Goal: Information Seeking & Learning: Learn about a topic

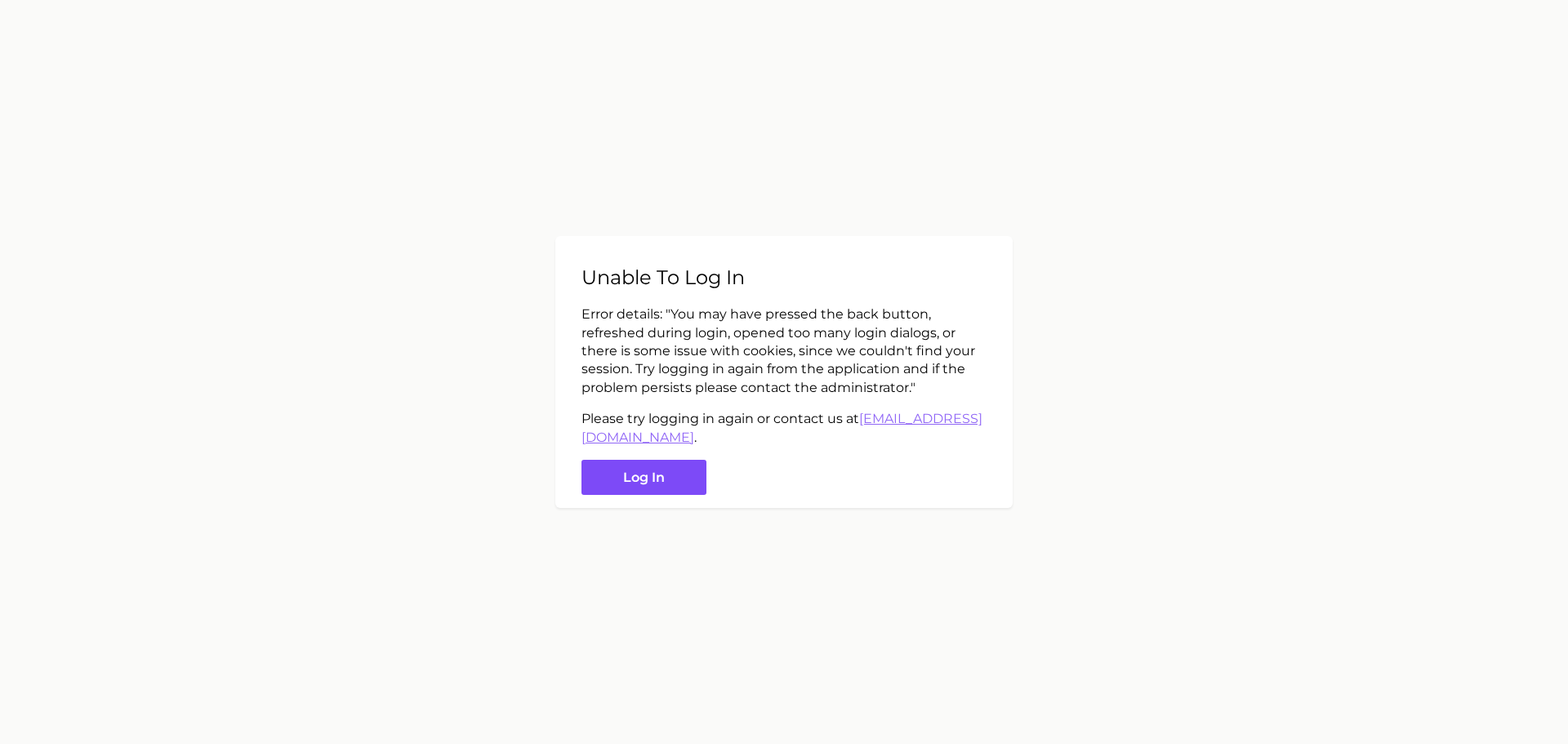
click at [643, 480] on button "Log in" at bounding box center [643, 477] width 125 height 35
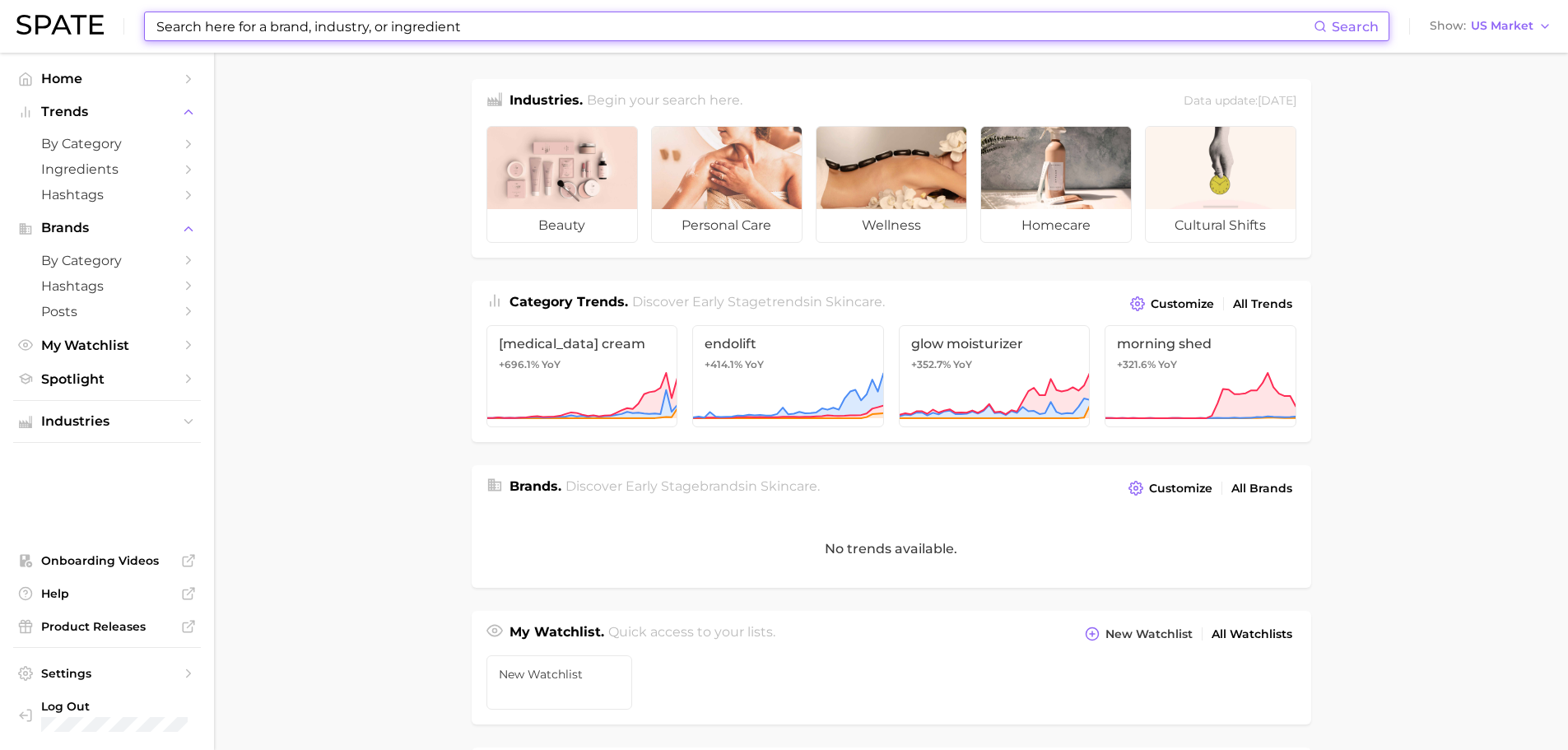
click at [624, 26] on input at bounding box center [734, 26] width 1159 height 28
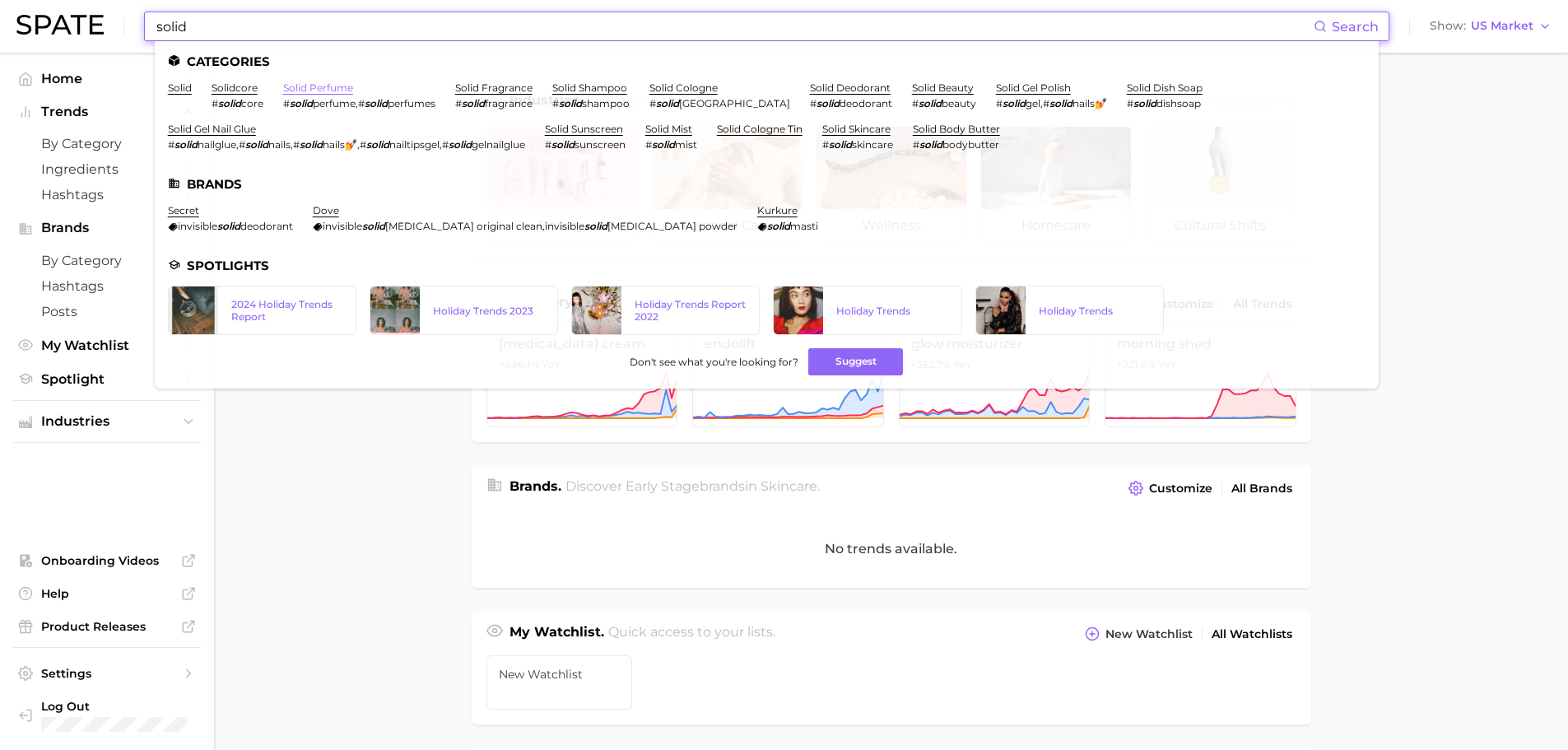
type input "solid"
click at [330, 89] on link "solid perfume" at bounding box center [319, 87] width 70 height 12
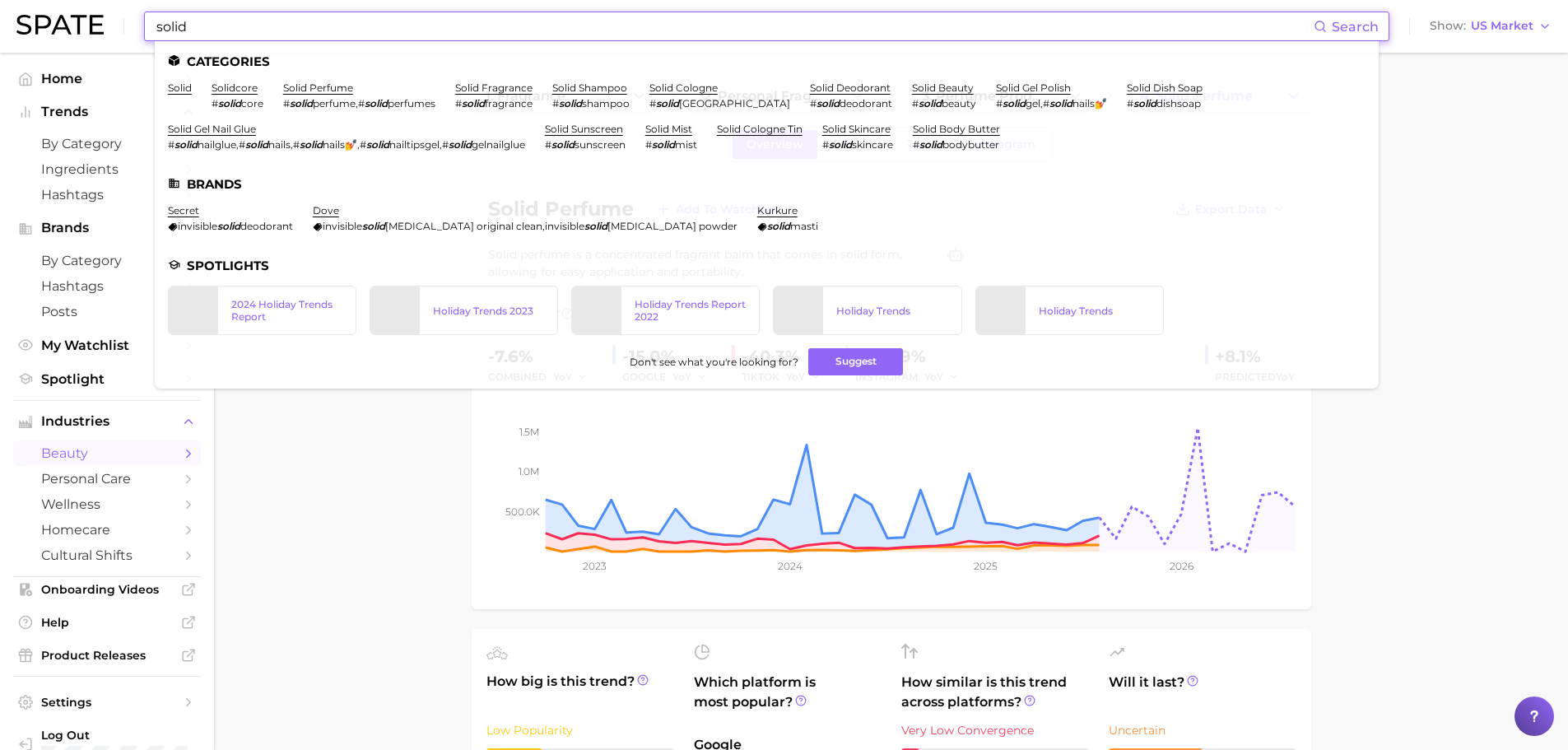
click at [459, 18] on input "solid" at bounding box center [734, 26] width 1159 height 28
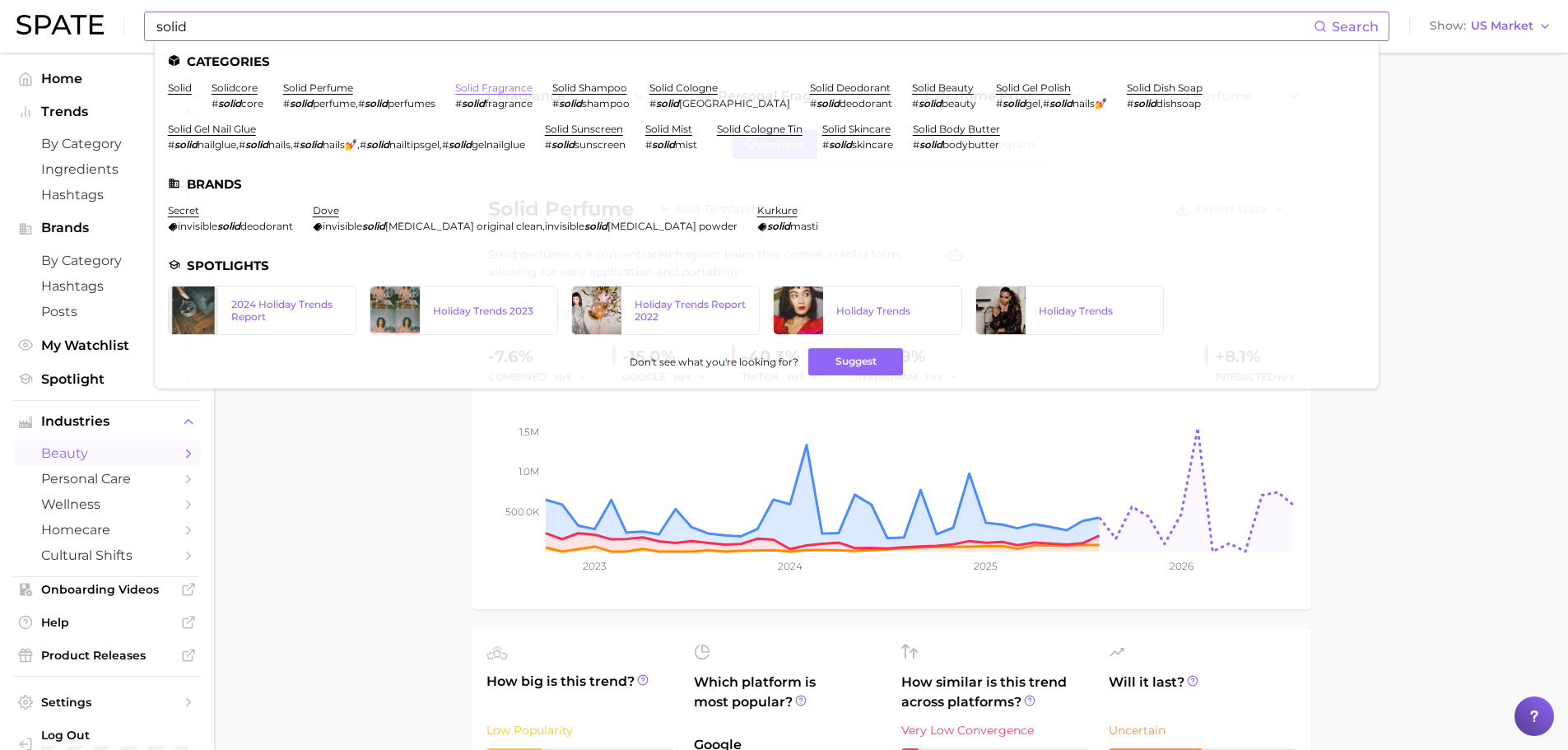
click at [487, 85] on link "solid fragrance" at bounding box center [494, 87] width 78 height 12
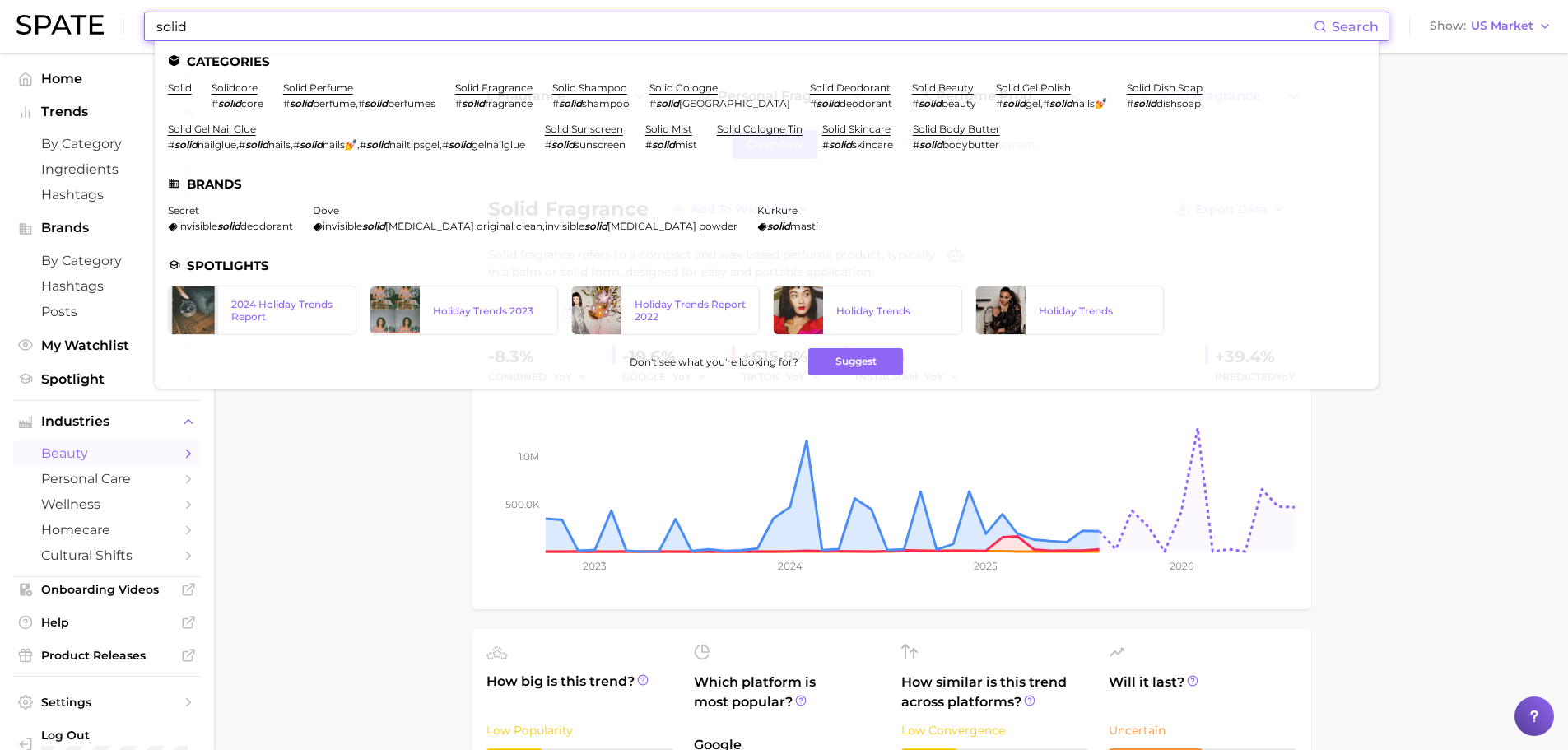
drag, startPoint x: 487, startPoint y: 32, endPoint x: 50, endPoint y: 14, distance: 437.4
click at [50, 14] on div "solid Search Categories solid solidcore # solid core solid perfume # solid perf…" at bounding box center [784, 26] width 1536 height 53
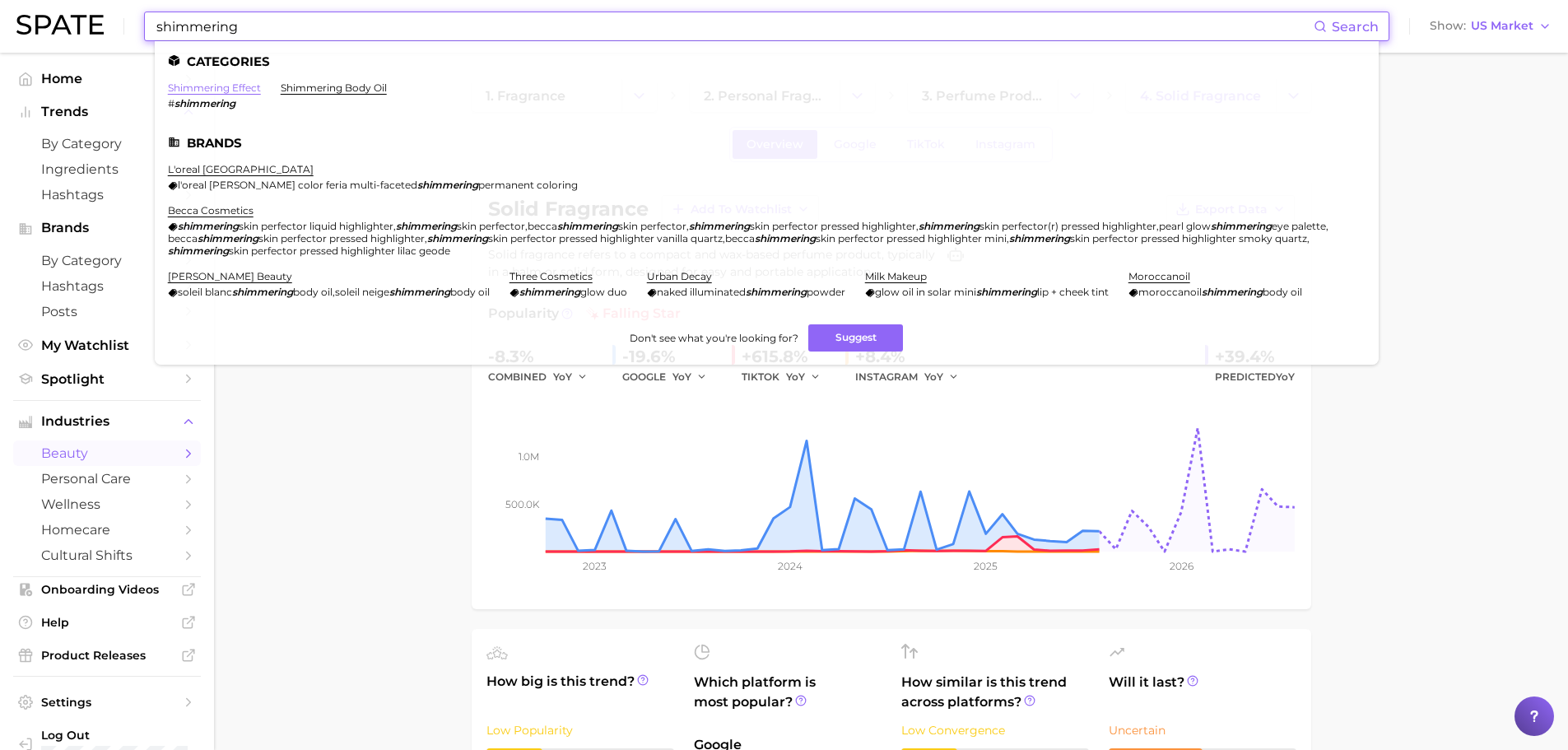
click at [230, 87] on link "shimmering effect" at bounding box center [214, 87] width 93 height 12
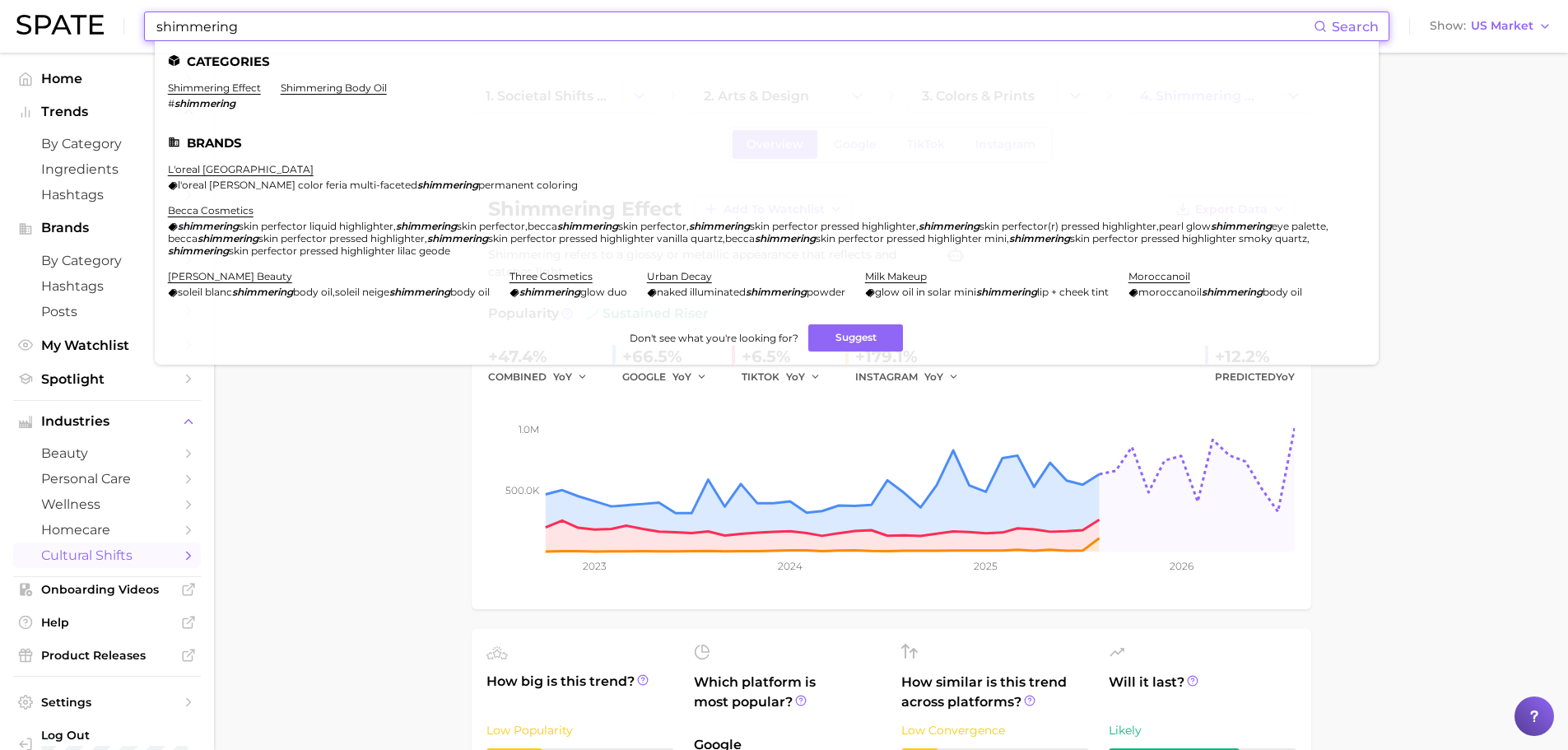
drag, startPoint x: 307, startPoint y: 33, endPoint x: 170, endPoint y: 26, distance: 137.2
click at [171, 26] on input "shimmering" at bounding box center [734, 26] width 1159 height 28
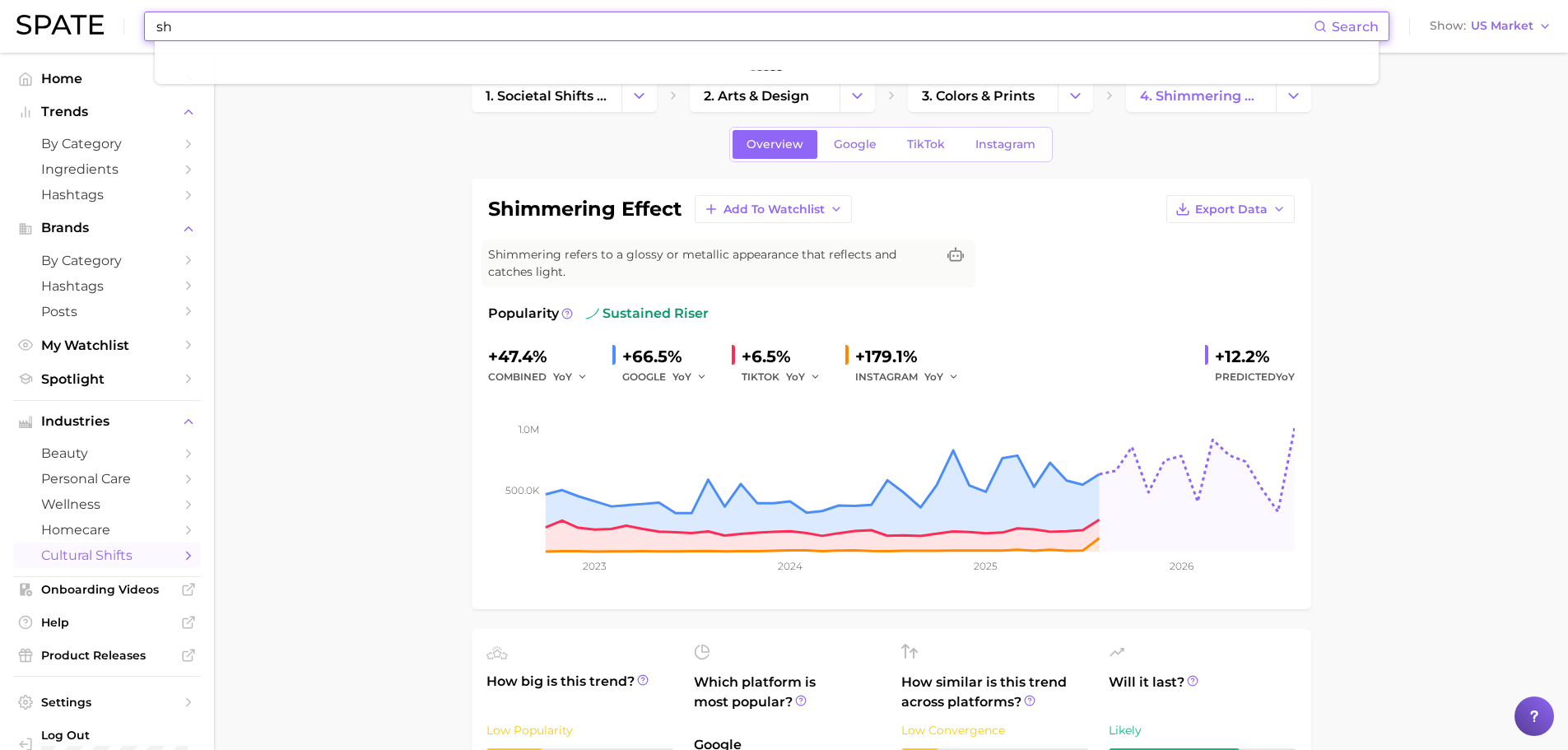
type input "s"
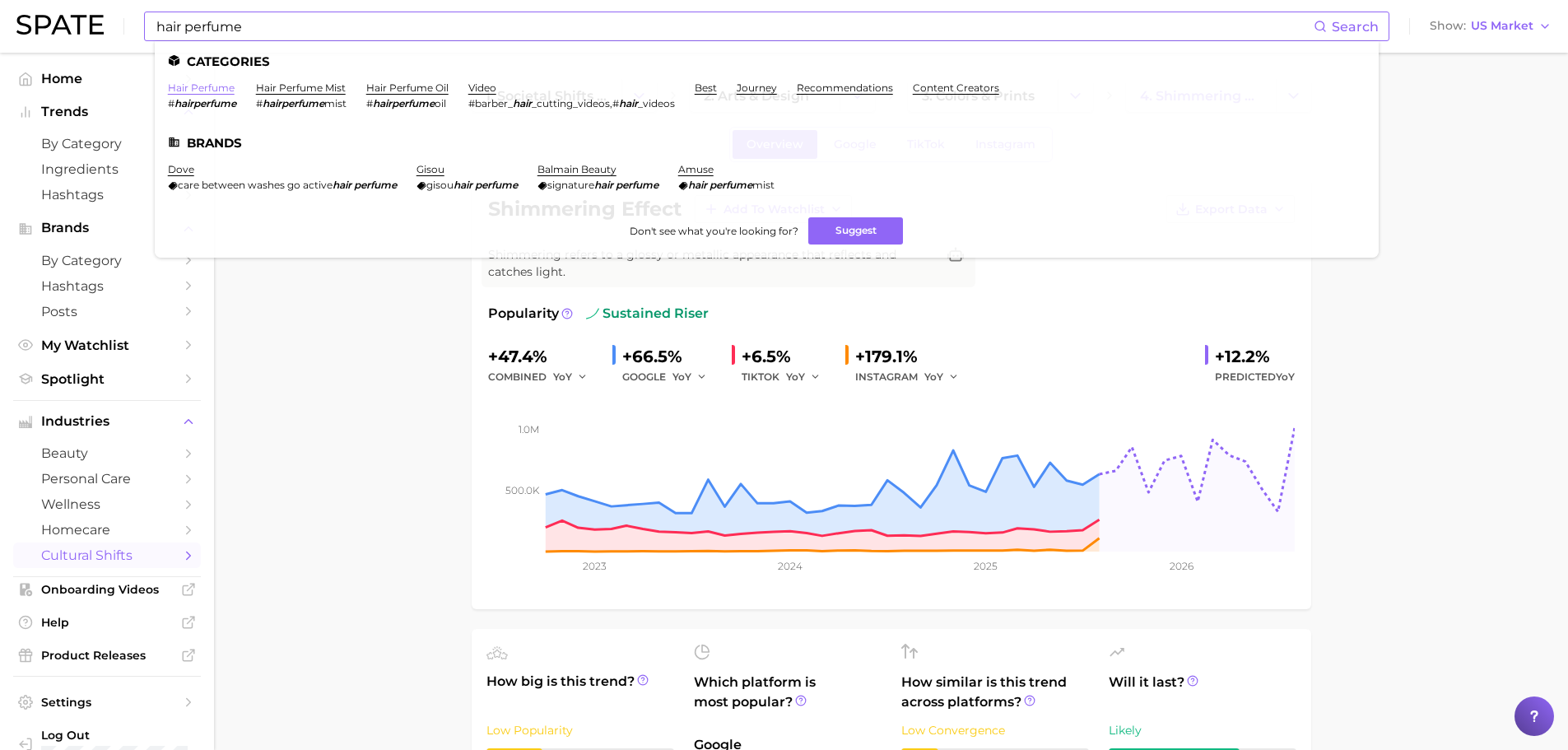
click at [184, 89] on link "hair perfume" at bounding box center [202, 87] width 67 height 12
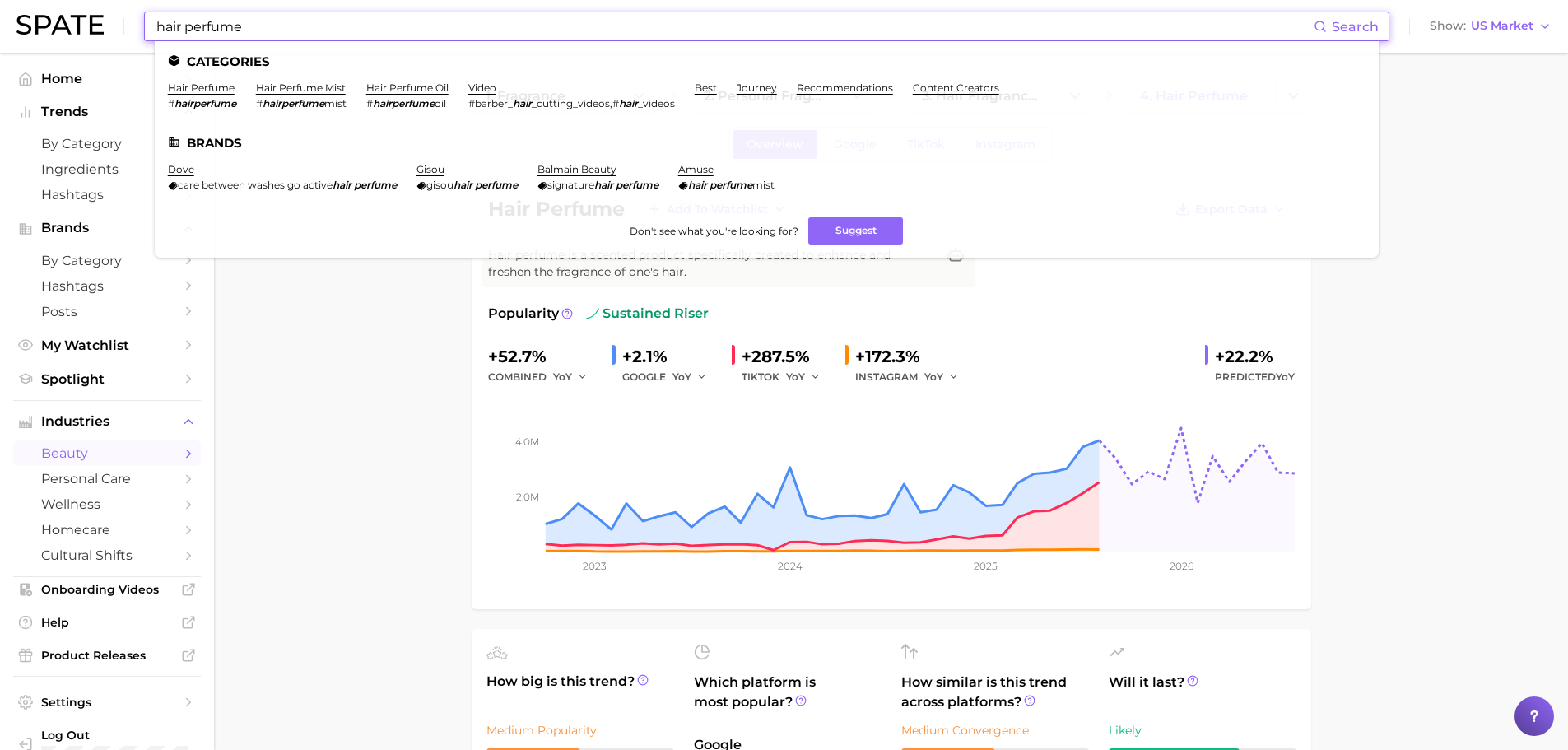
drag, startPoint x: 248, startPoint y: 20, endPoint x: 141, endPoint y: 29, distance: 107.4
click at [141, 29] on div "hair perfume Search Categories hair perfume # hairperfume hair perfume mist # h…" at bounding box center [784, 26] width 1536 height 53
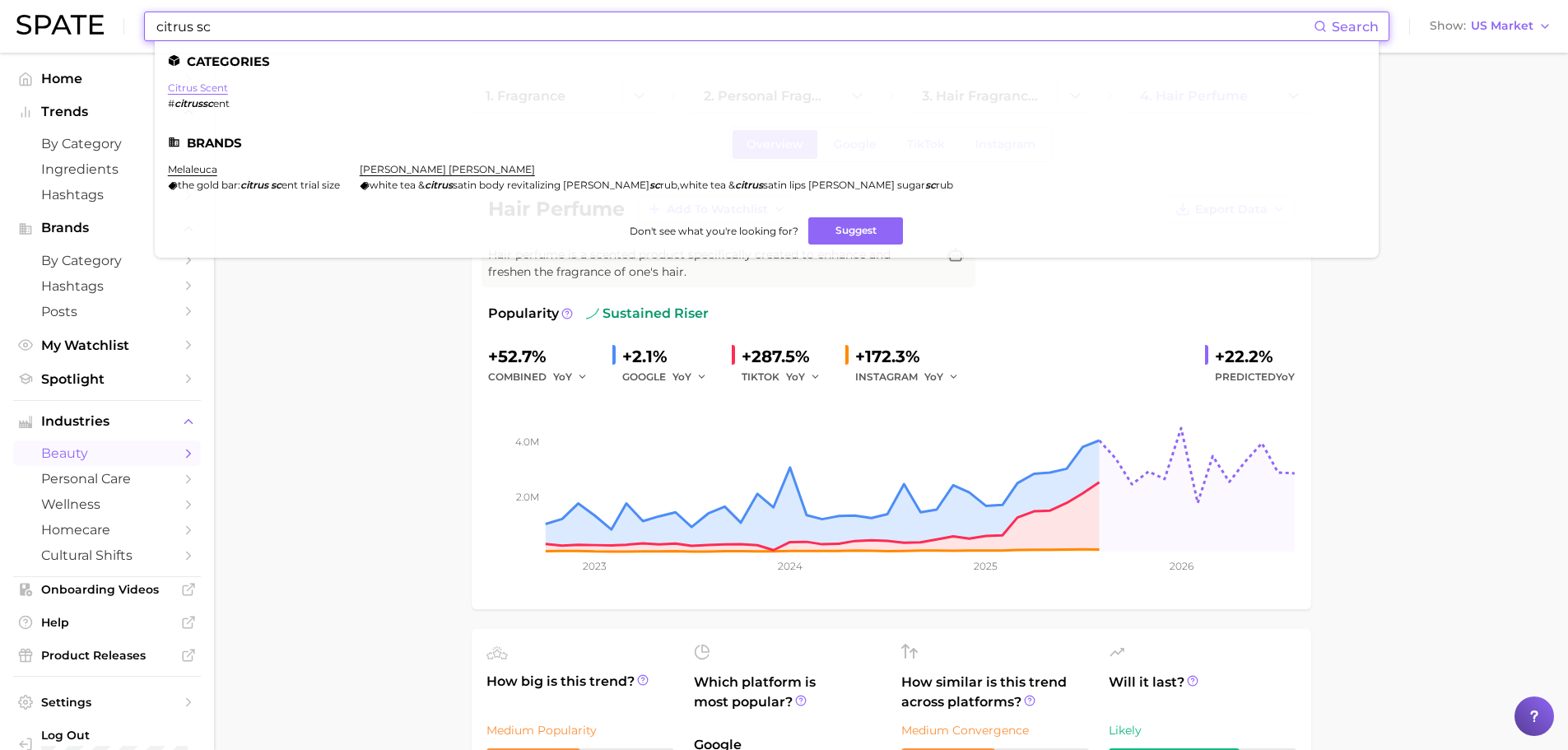
type input "citrus sc"
click at [202, 85] on link "citrus scent" at bounding box center [198, 87] width 60 height 12
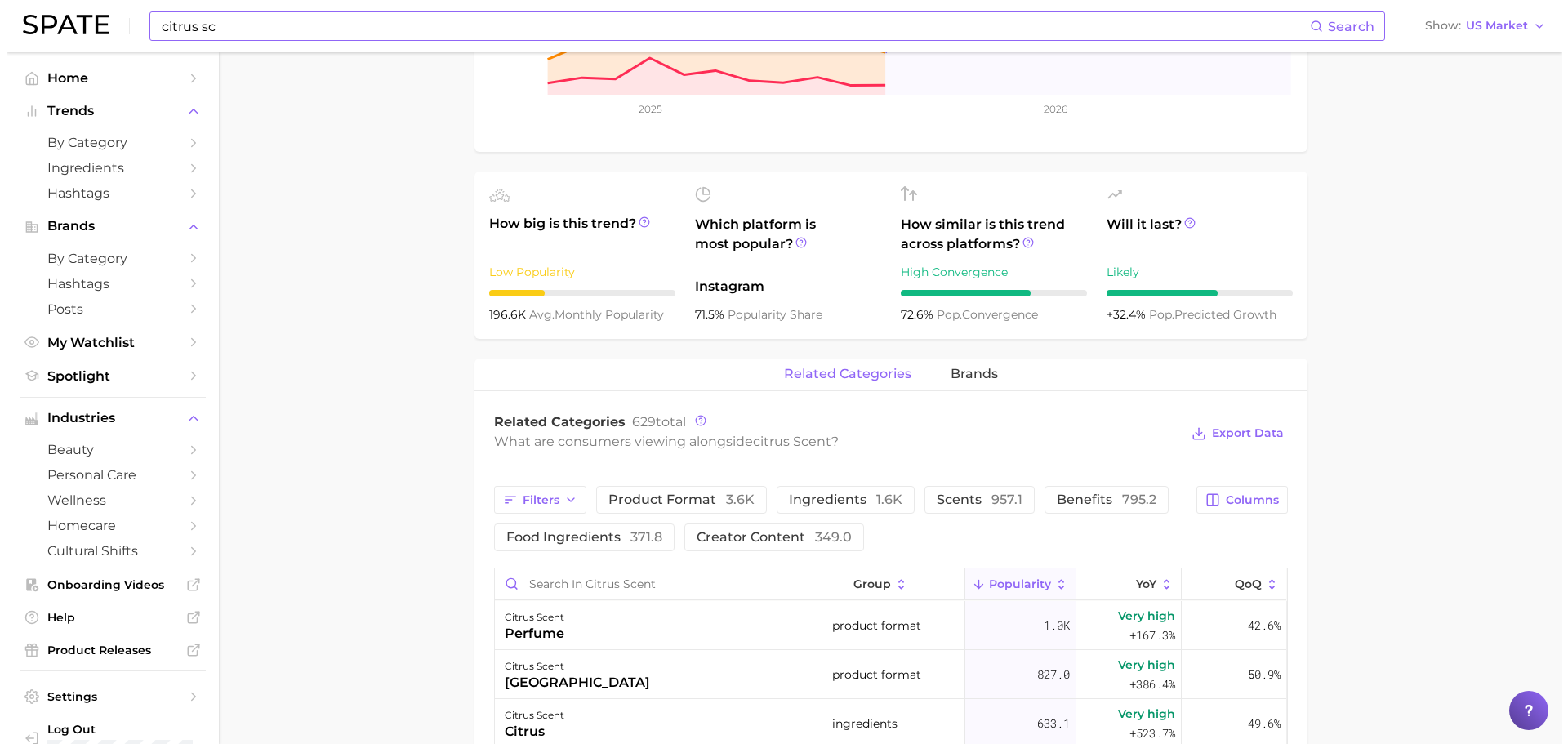
scroll to position [653, 0]
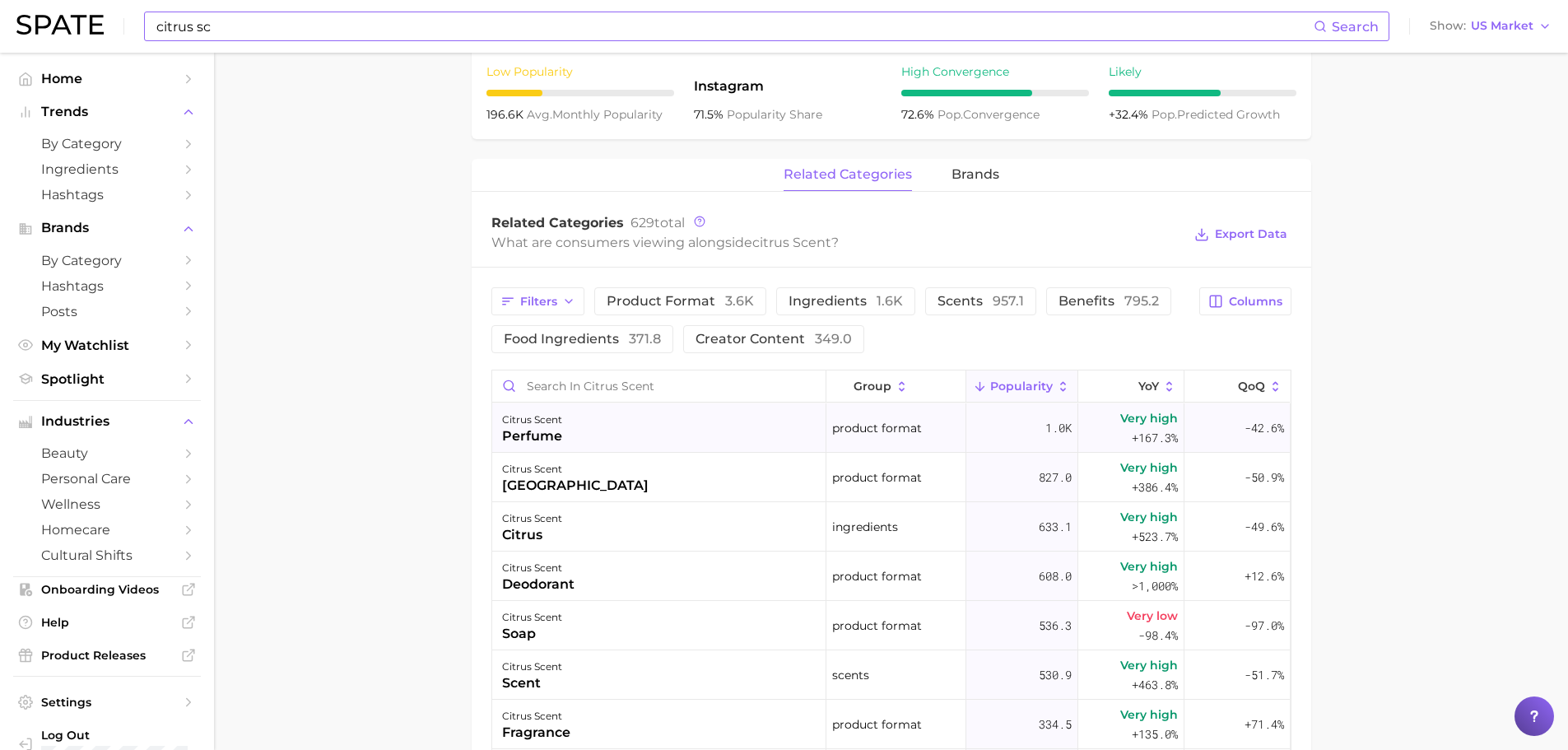
click at [711, 430] on div "citrus scent perfume" at bounding box center [658, 428] width 334 height 50
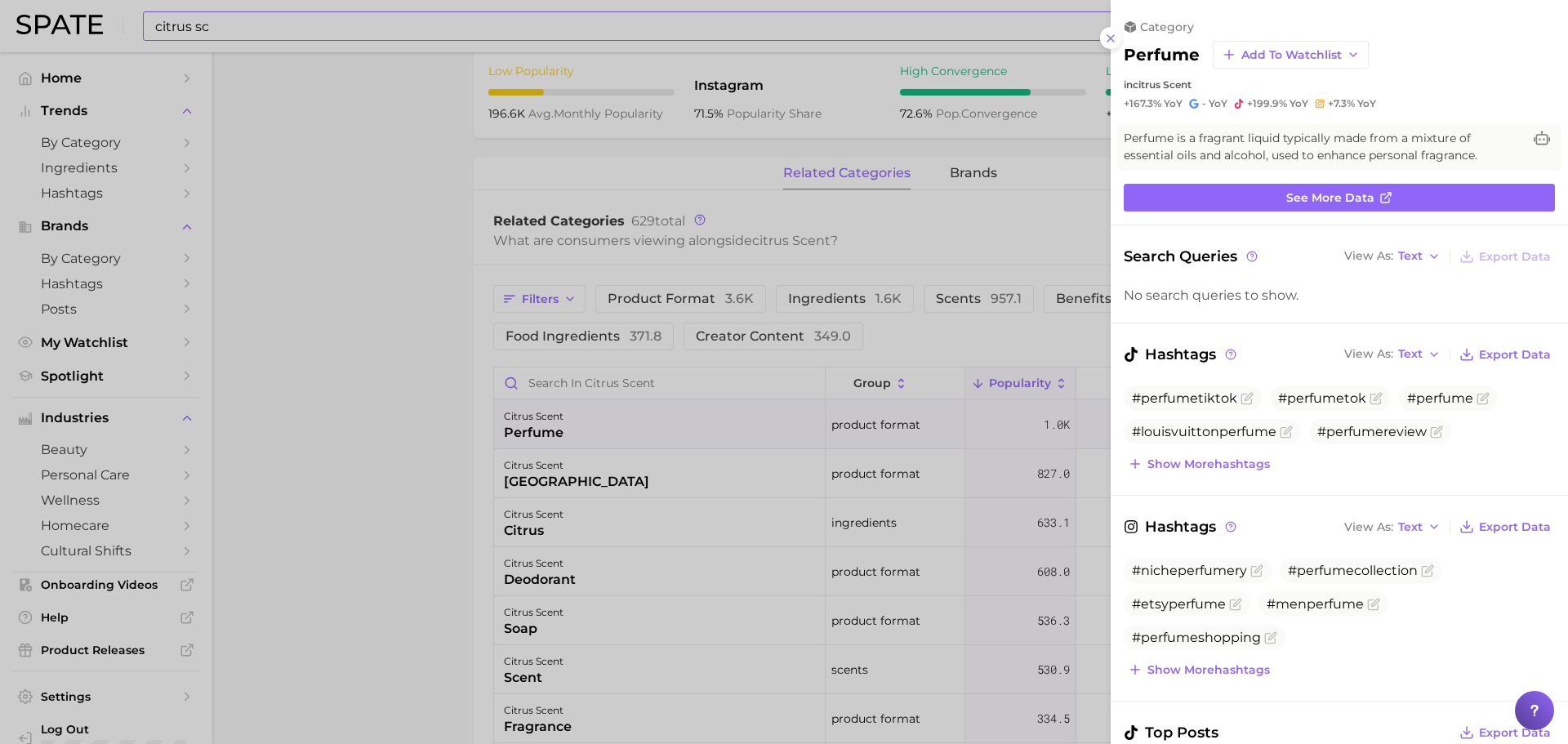
scroll to position [0, 0]
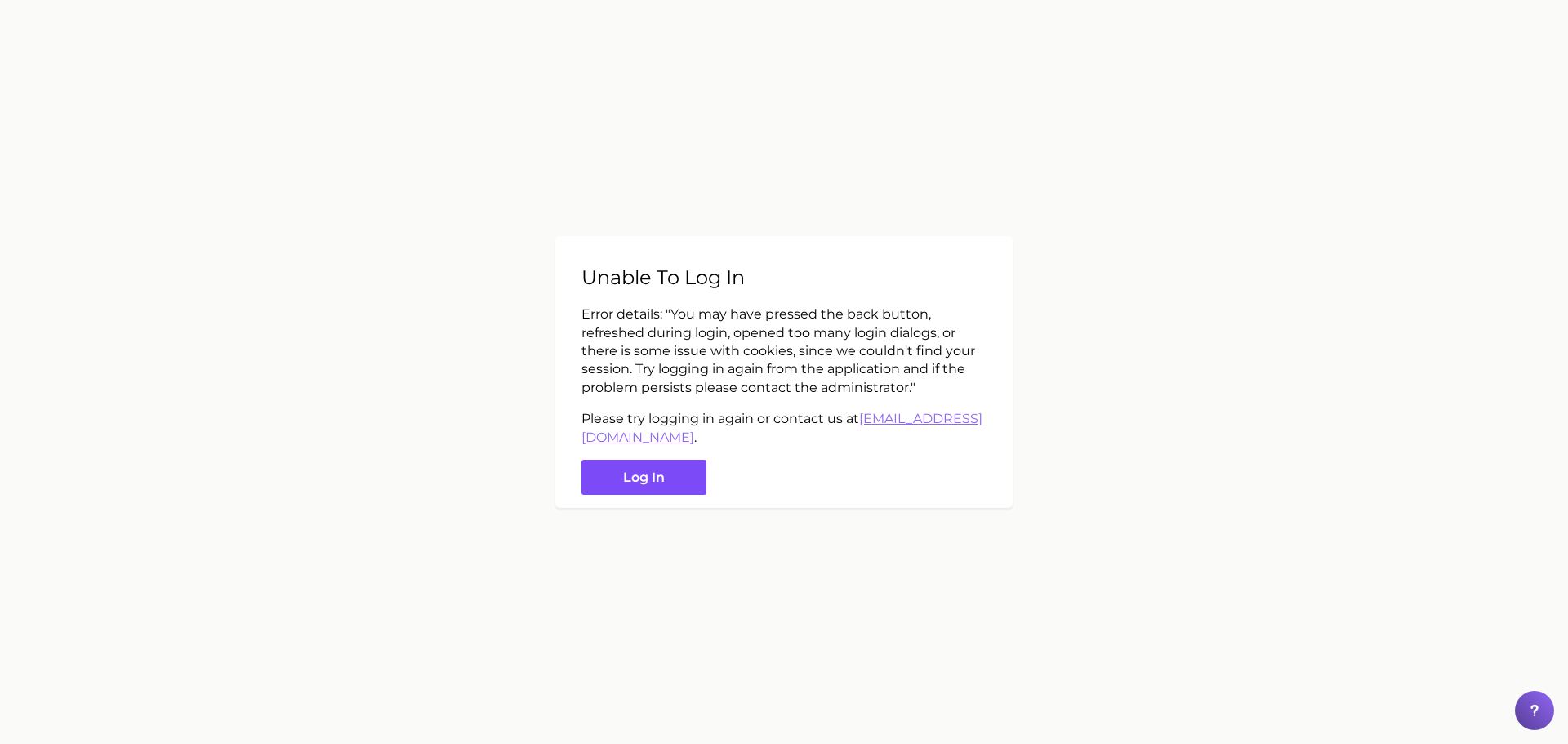
click at [631, 490] on button "Log in" at bounding box center [643, 477] width 125 height 35
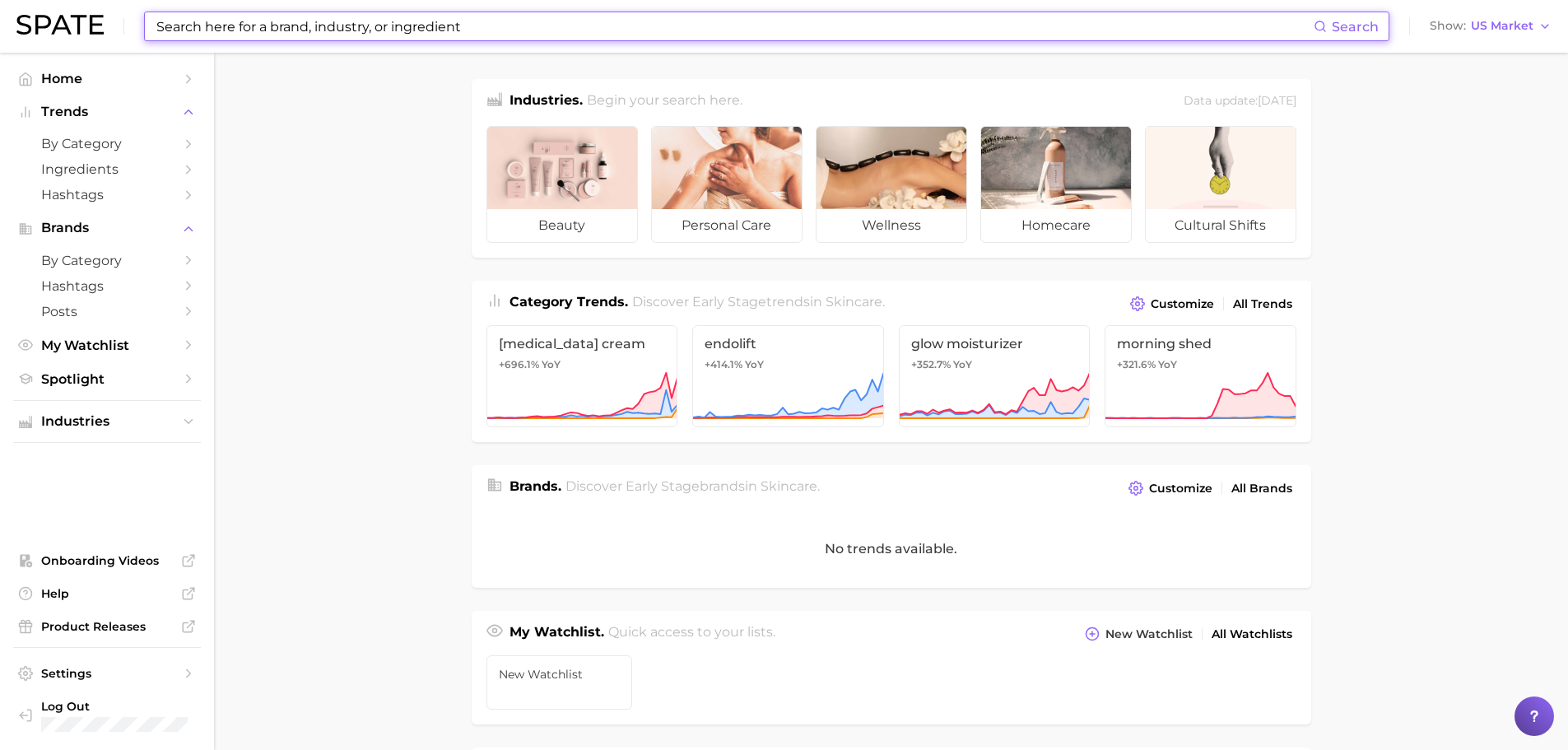
click at [246, 21] on input at bounding box center [734, 26] width 1159 height 28
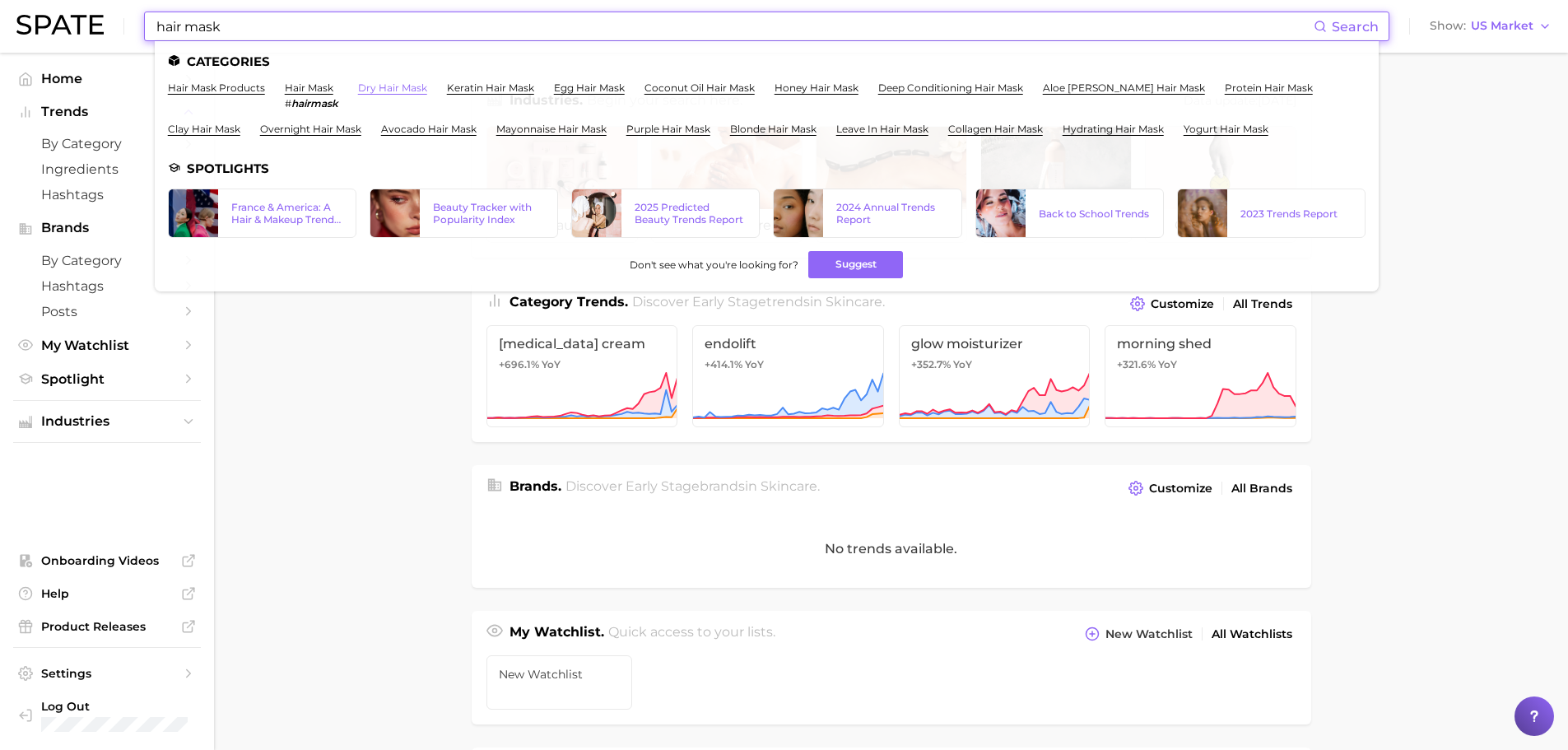
type input "hair mask"
click at [376, 86] on link "dry hair mask" at bounding box center [392, 87] width 69 height 12
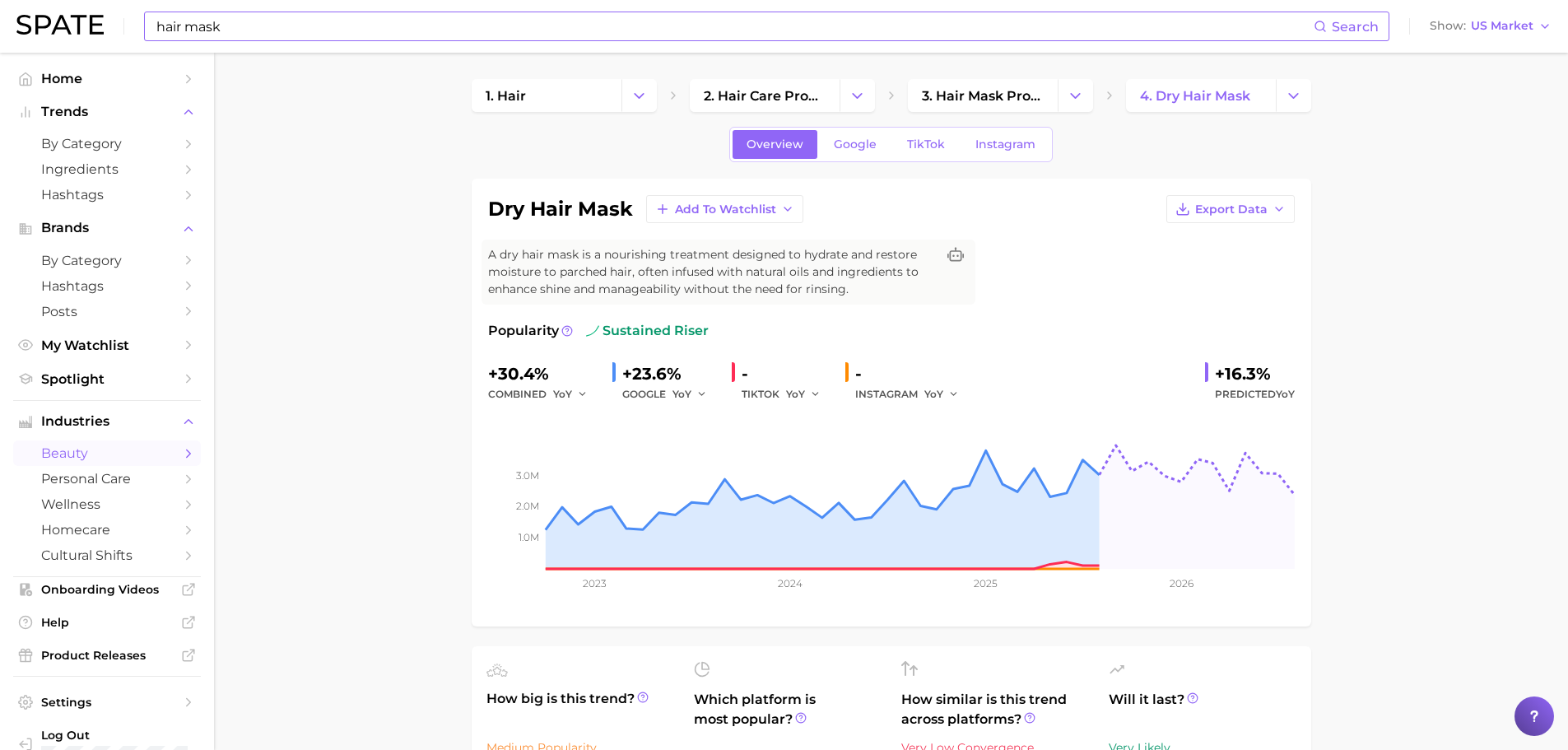
click at [262, 32] on input "hair mask" at bounding box center [734, 26] width 1159 height 28
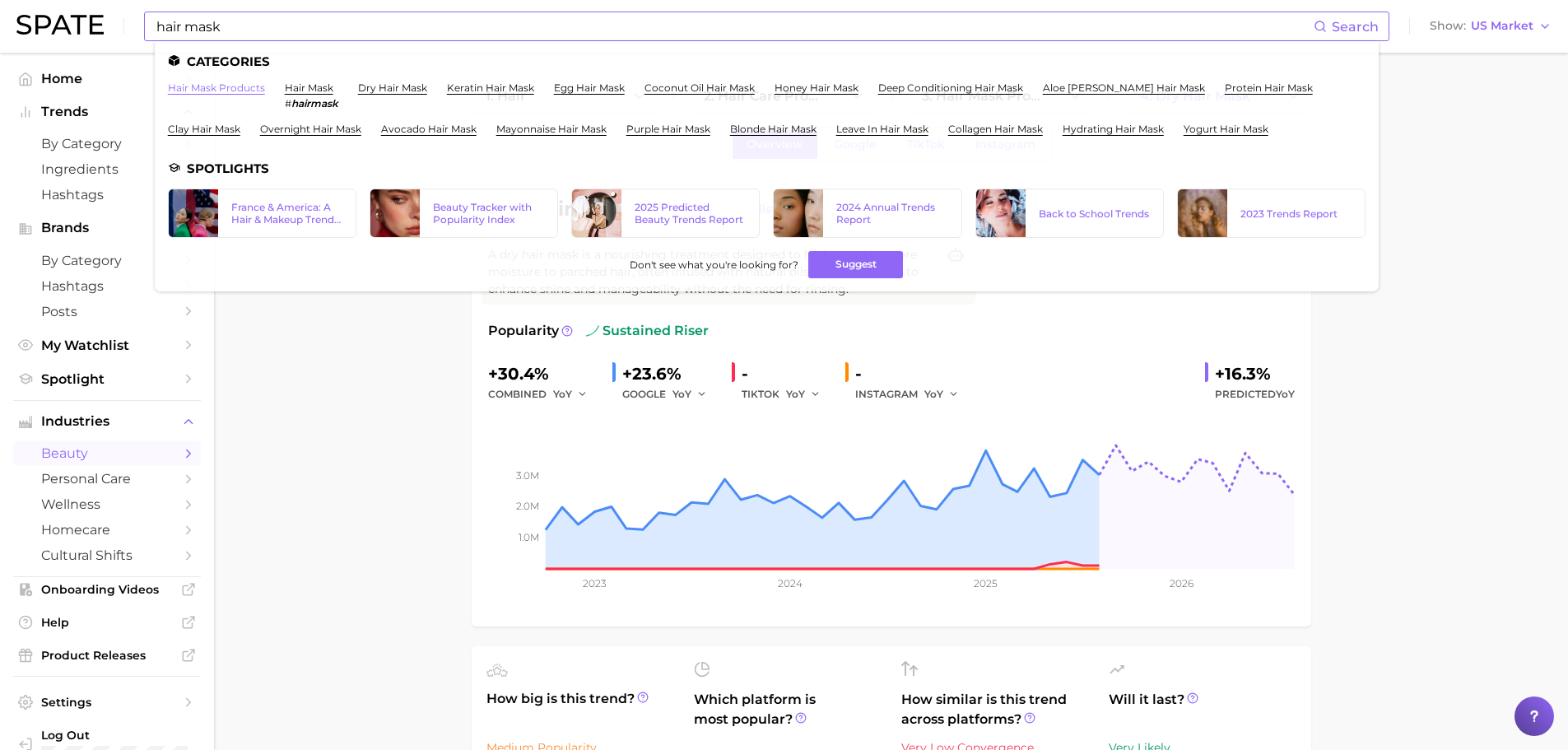
click at [214, 91] on link "hair mask products" at bounding box center [217, 87] width 97 height 12
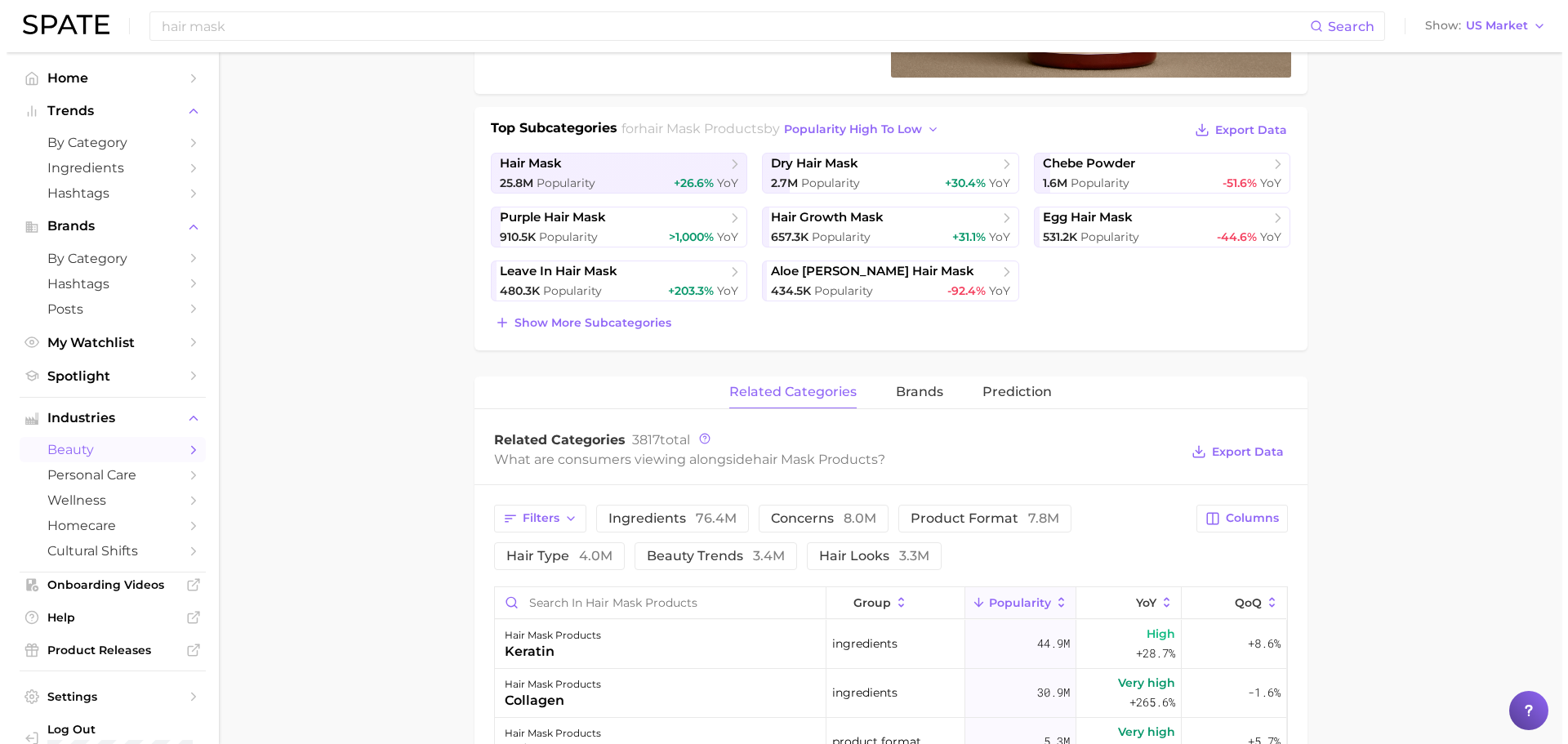
scroll to position [490, 0]
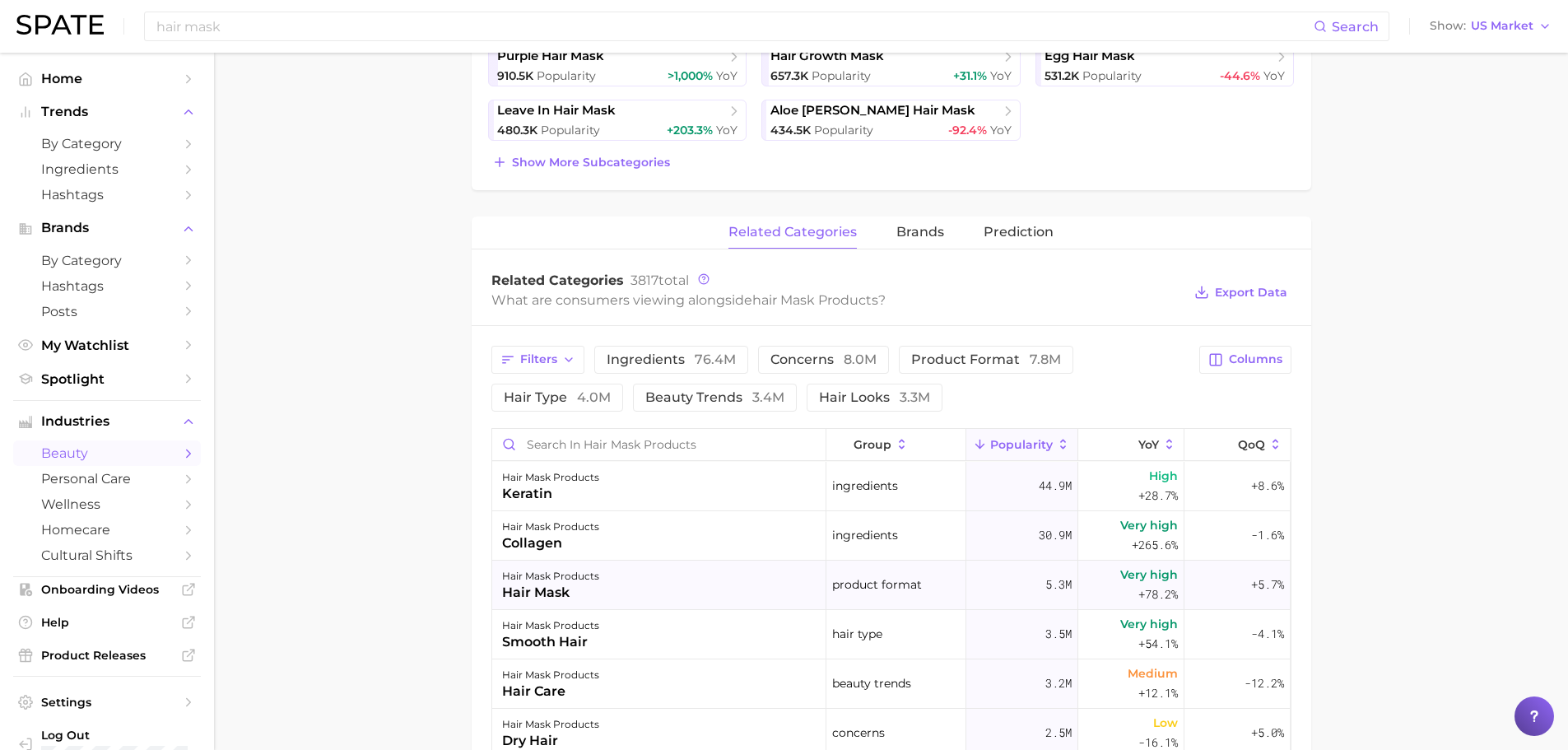
click at [584, 588] on div "hair mask" at bounding box center [551, 592] width 97 height 20
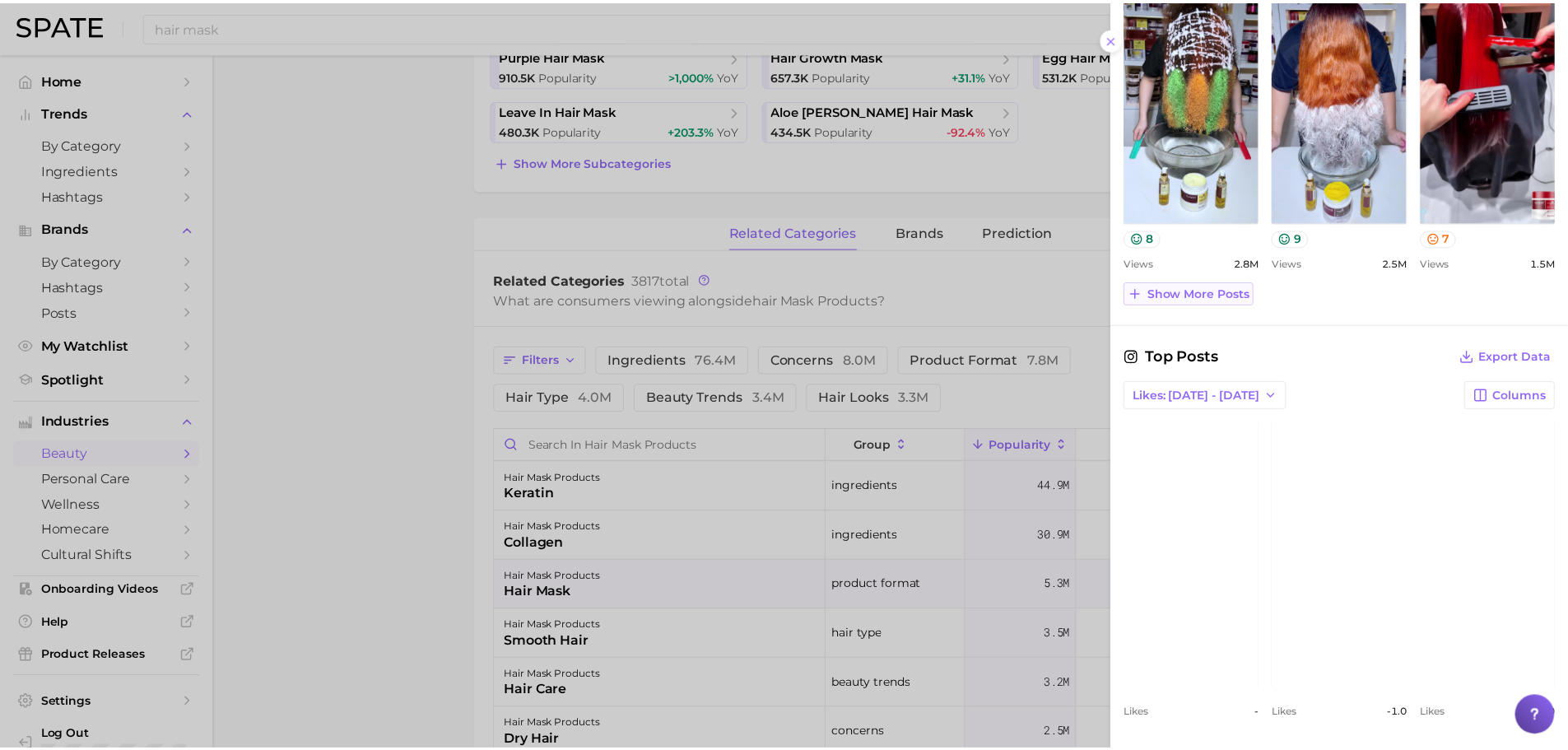
scroll to position [977, 0]
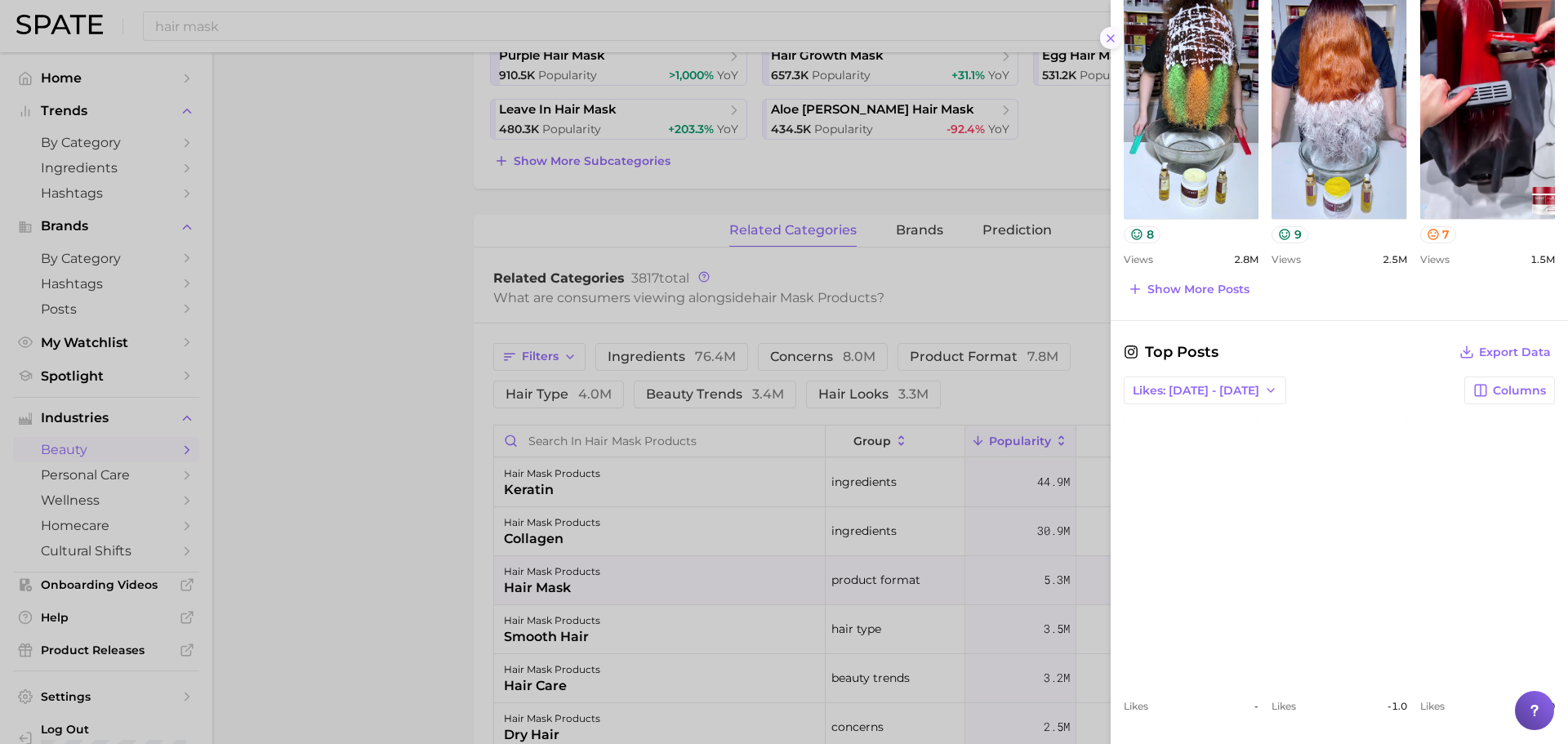
click at [1116, 32] on icon at bounding box center [1110, 38] width 13 height 13
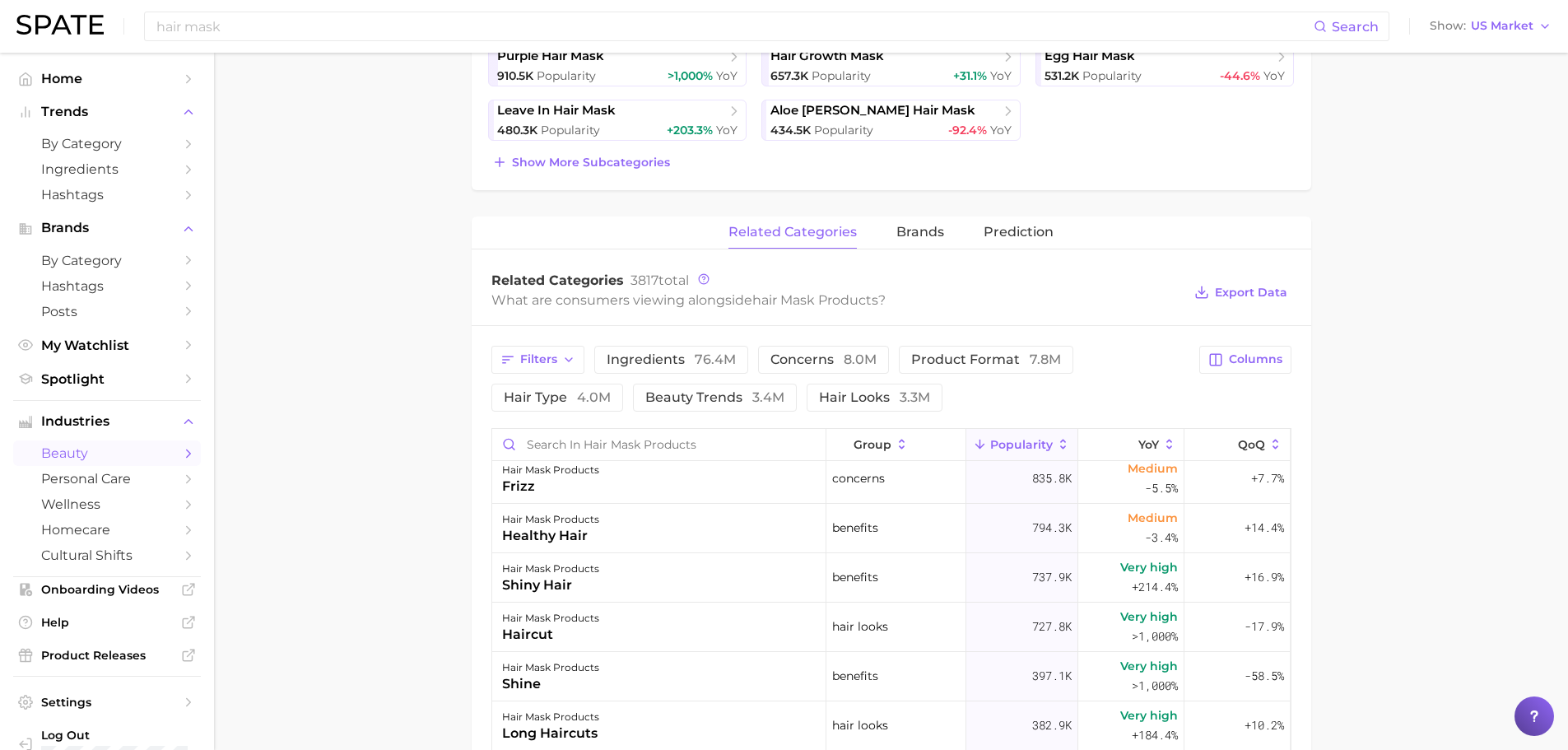
scroll to position [659, 0]
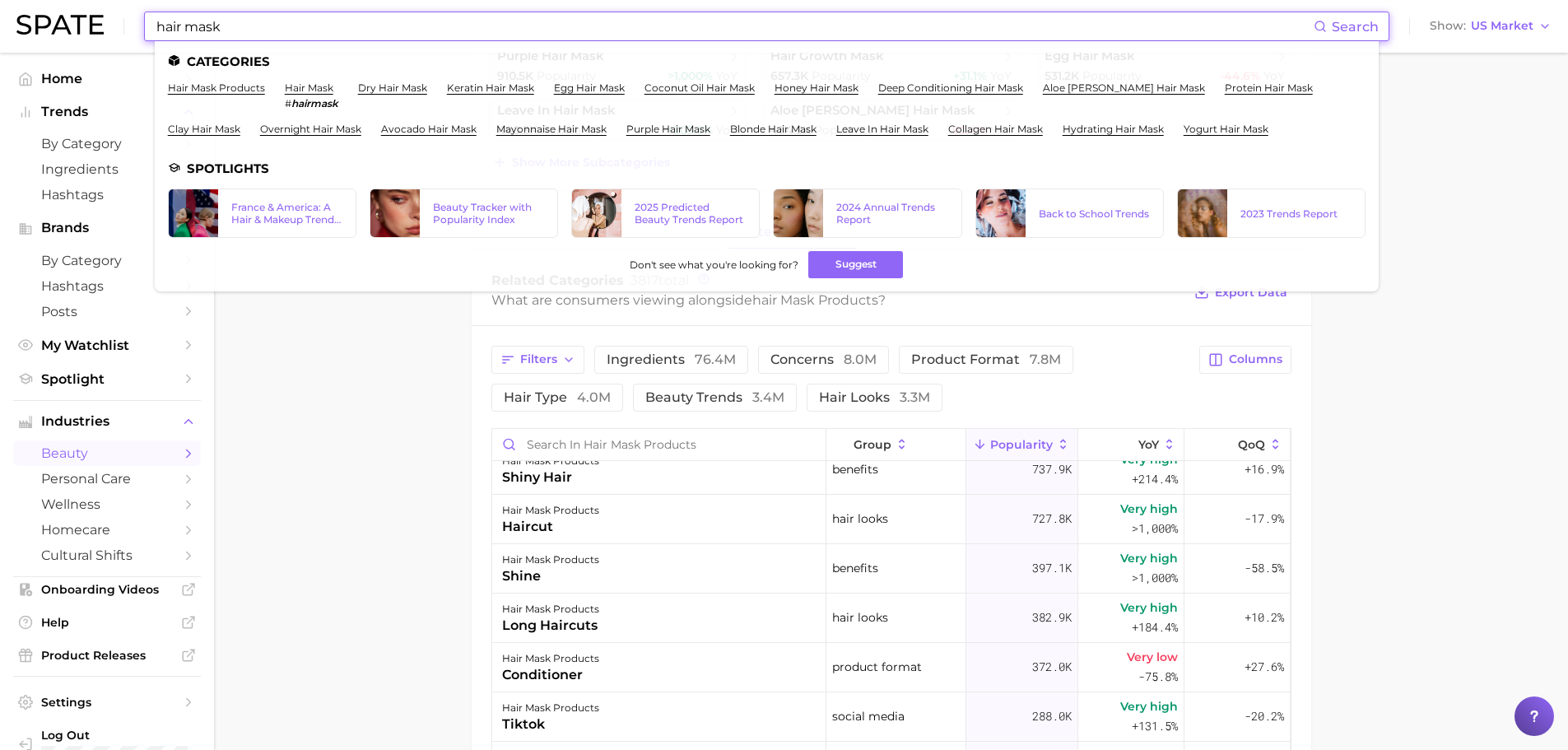
drag, startPoint x: 248, startPoint y: 31, endPoint x: 156, endPoint y: 15, distance: 93.4
click at [156, 15] on input "hair mask" at bounding box center [734, 26] width 1159 height 28
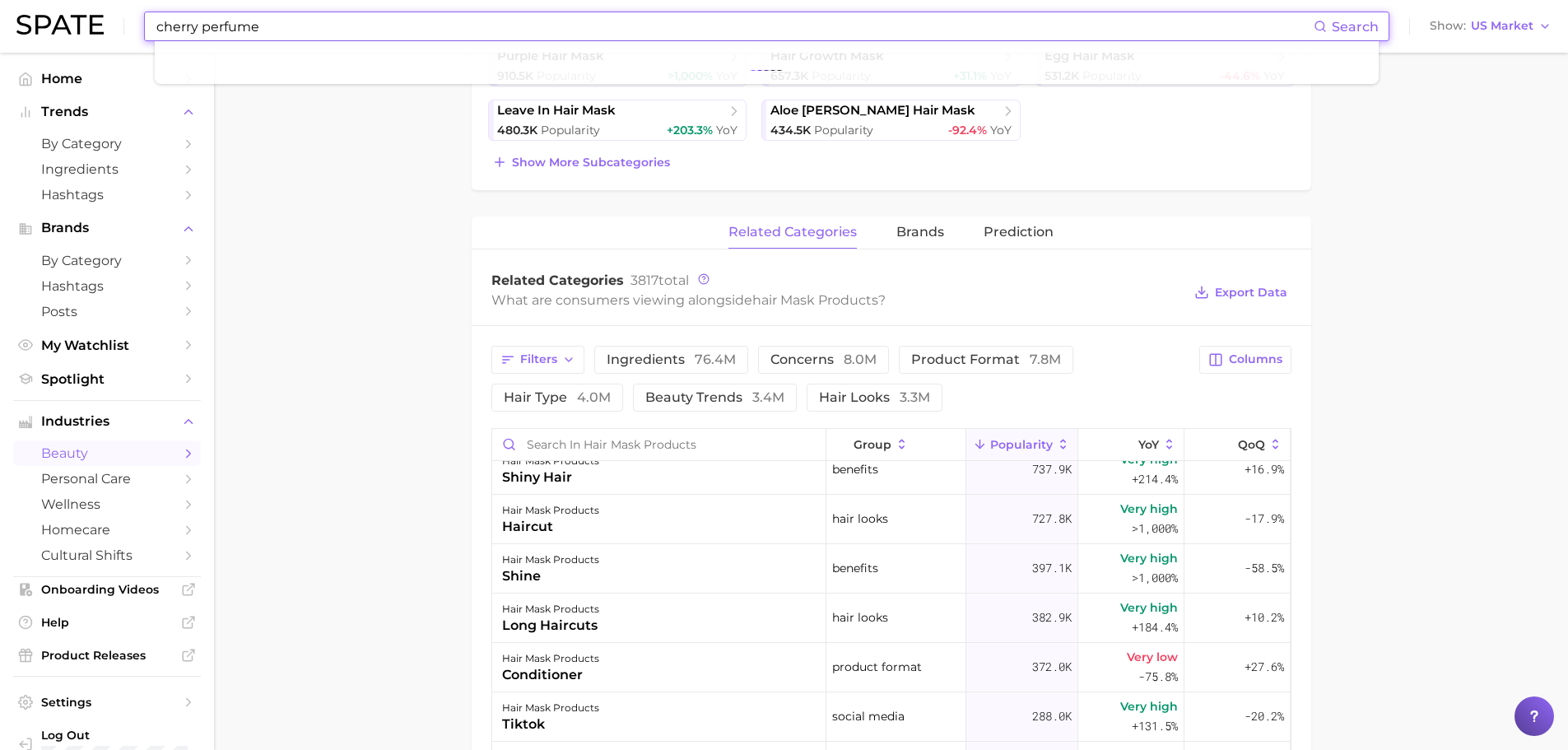
type input "cherry perfume"
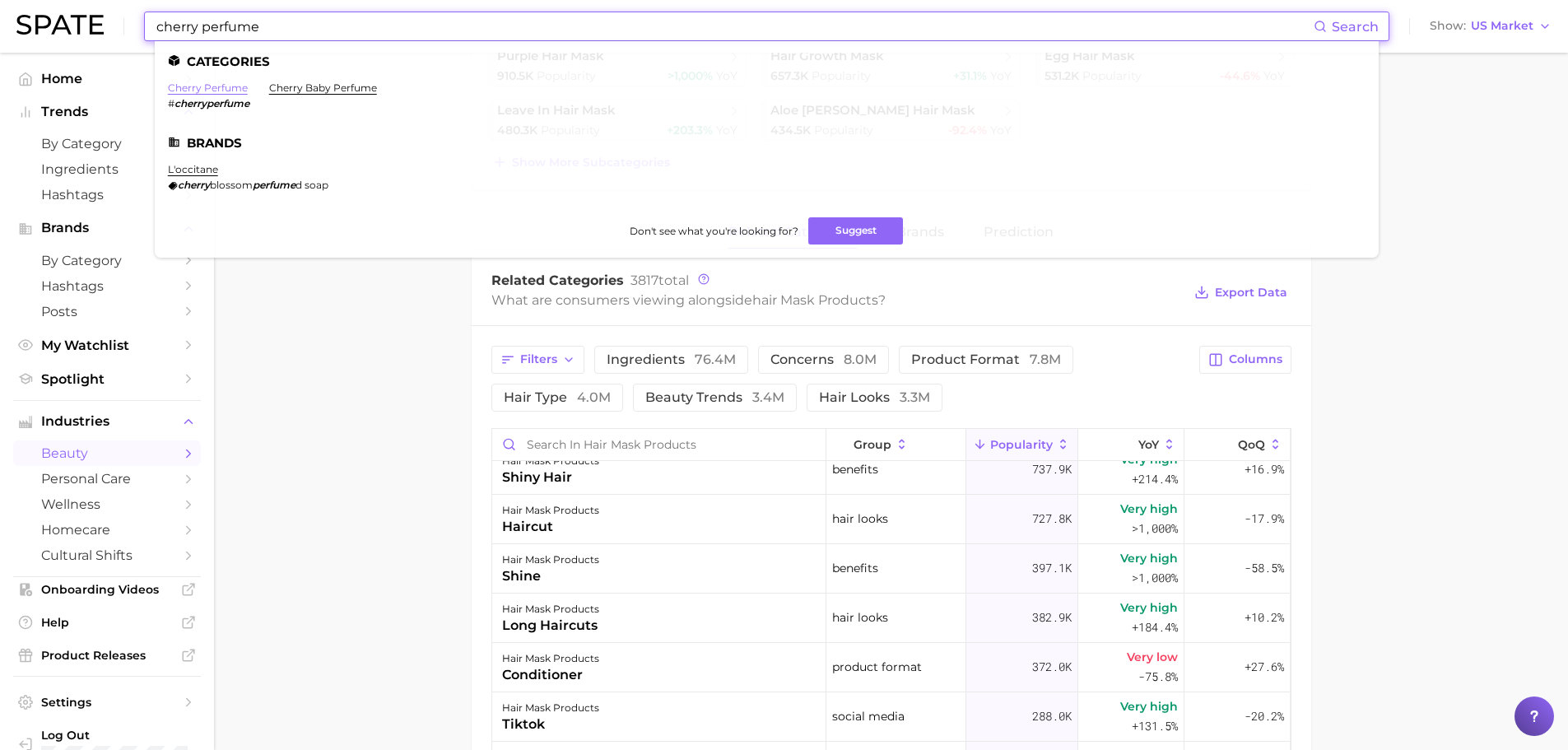
click at [205, 86] on link "cherry perfume" at bounding box center [208, 87] width 79 height 12
